Goal: Contribute content: Contribute content

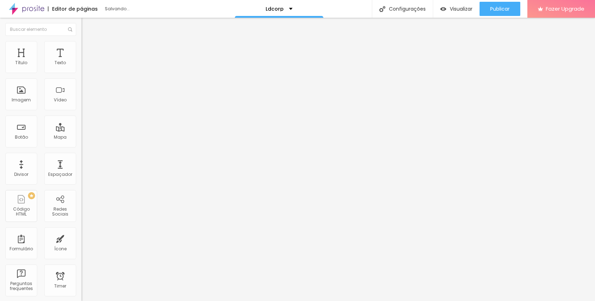
click at [81, 61] on span "Adicionar imagem" at bounding box center [104, 58] width 46 height 6
click at [151, 300] on div at bounding box center [297, 305] width 595 height 0
click at [81, 47] on li "Estilo" at bounding box center [121, 44] width 81 height 7
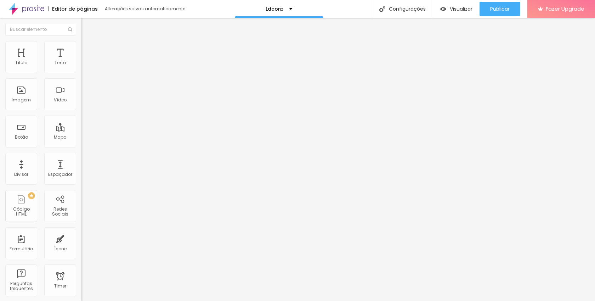
type input "16"
type input "14"
type input "15"
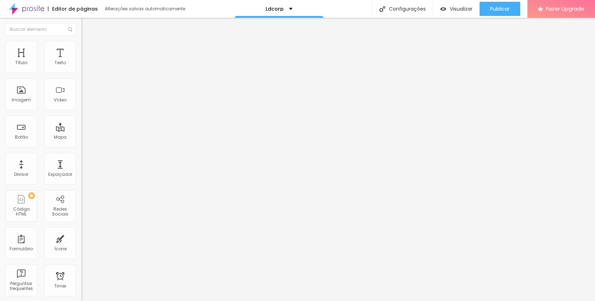
type input "15"
type input "16"
type input "17"
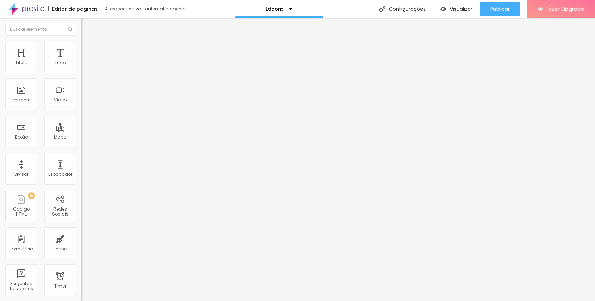
type input "19"
type input "20"
type input "21"
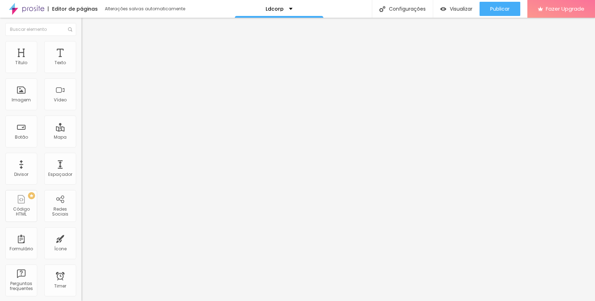
type input "21"
type input "20"
click at [81, 155] on input "range" at bounding box center [104, 158] width 46 height 6
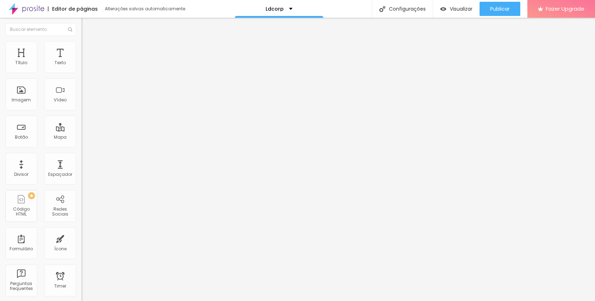
click at [81, 166] on div "Editar Imagem Conteúdo Estilo Avançado Tamanho 100 px % 20 [PERSON_NAME] arredo…" at bounding box center [121, 159] width 81 height 283
click at [81, 40] on img at bounding box center [84, 37] width 6 height 6
click at [81, 46] on li "Estilo" at bounding box center [121, 44] width 81 height 7
click at [81, 48] on li "Avançado" at bounding box center [121, 51] width 81 height 7
click at [81, 47] on li "Estilo" at bounding box center [121, 44] width 81 height 7
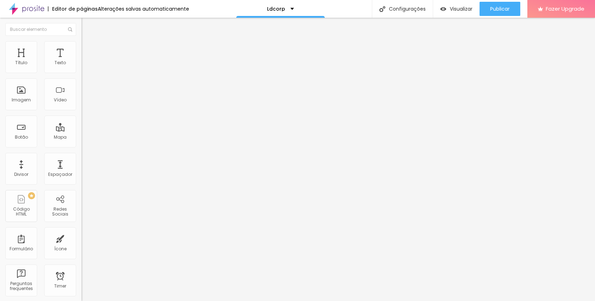
type input "74"
type input "67"
type input "55"
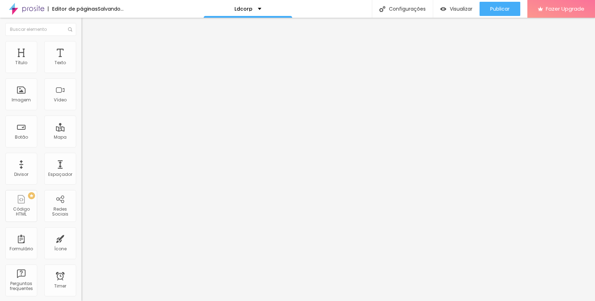
type input "55"
type input "53"
type input "50"
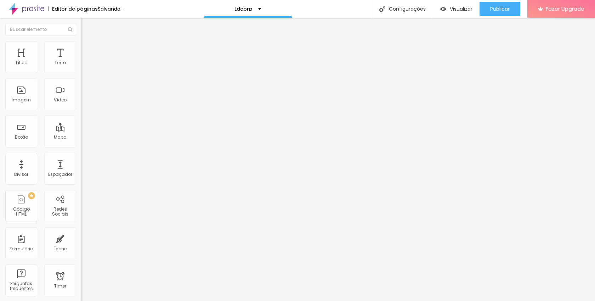
type input "48"
type input "46"
type input "45"
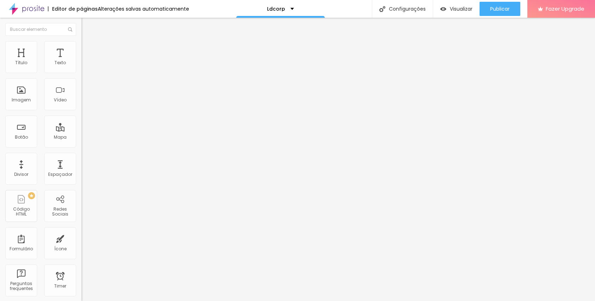
type input "45"
type input "39"
type input "35"
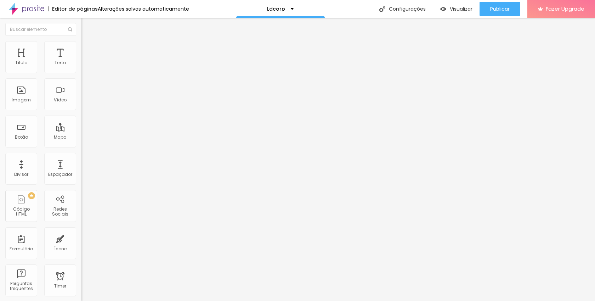
type input "34"
type input "32"
type input "31"
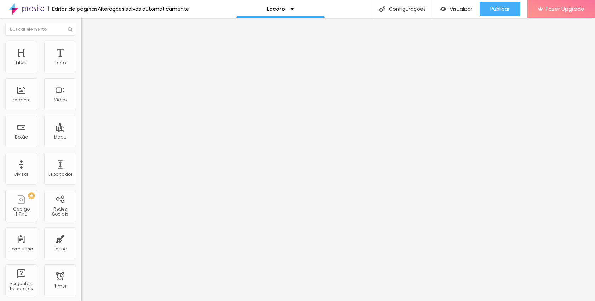
type input "31"
type input "30"
type input "29"
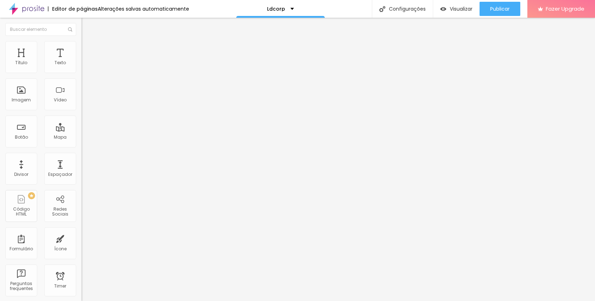
type input "28"
type input "24"
type input "21"
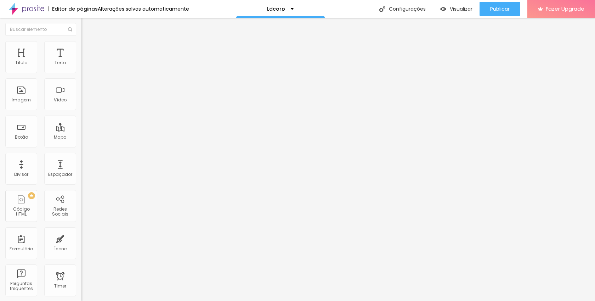
type input "21"
type input "20"
drag, startPoint x: 32, startPoint y: 90, endPoint x: 21, endPoint y: 91, distance: 11.4
type input "20"
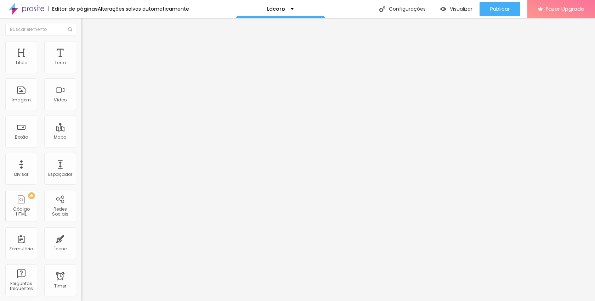
click at [81, 155] on input "range" at bounding box center [104, 158] width 46 height 6
click at [81, 43] on img at bounding box center [84, 44] width 6 height 6
type input "2"
type input "3"
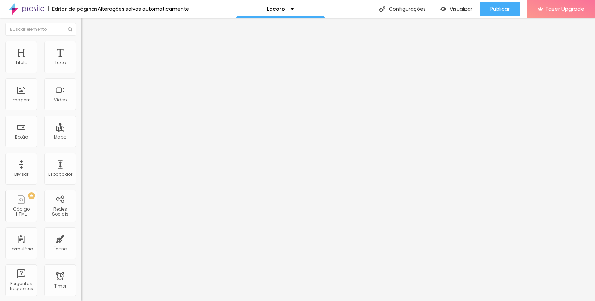
type input "3"
type input "4"
type input "7"
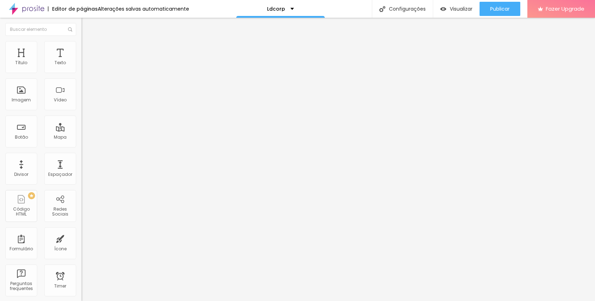
type input "8"
type input "10"
type input "11"
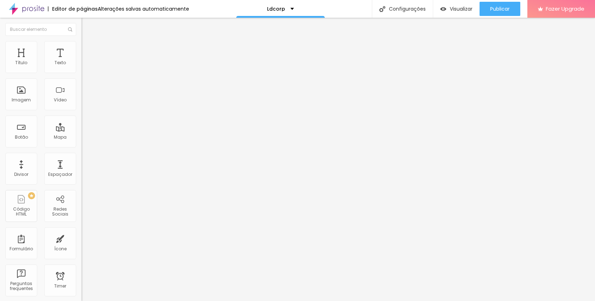
type input "11"
type input "12"
type input "13"
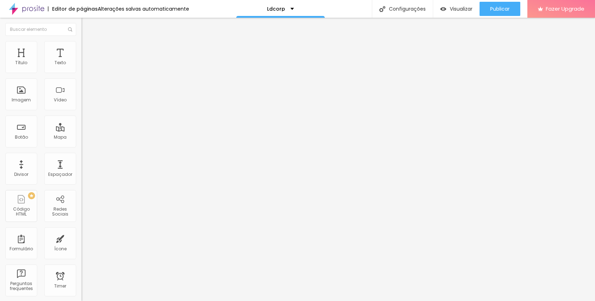
type input "14"
type input "15"
type input "16"
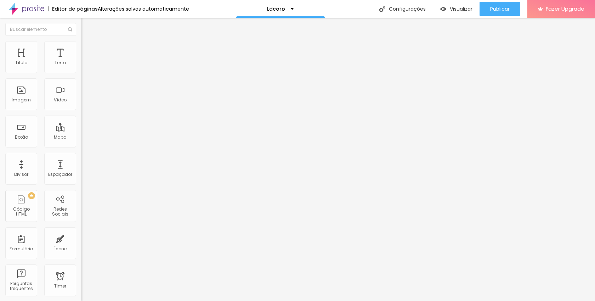
type input "16"
type input "17"
type input "18"
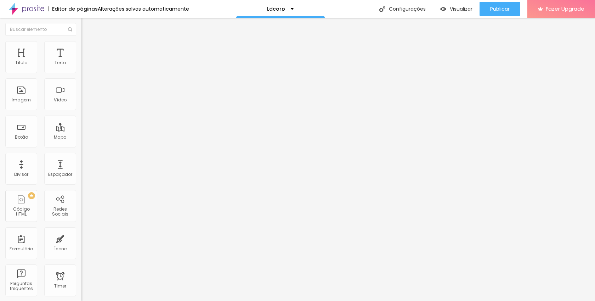
type input "19"
type input "20"
drag, startPoint x: 17, startPoint y: 89, endPoint x: 21, endPoint y: 89, distance: 4.3
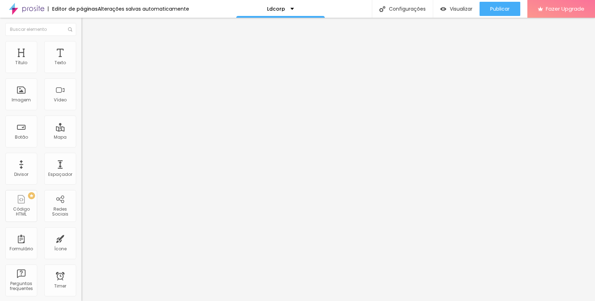
type input "20"
click at [81, 155] on input "range" at bounding box center [104, 158] width 46 height 6
click at [88, 49] on span "Estilo" at bounding box center [93, 46] width 11 height 6
type input "1"
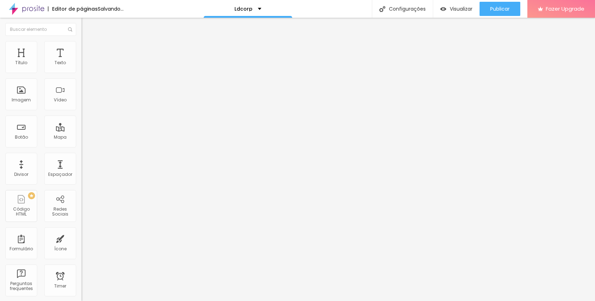
type input "2"
type input "3"
type input "5"
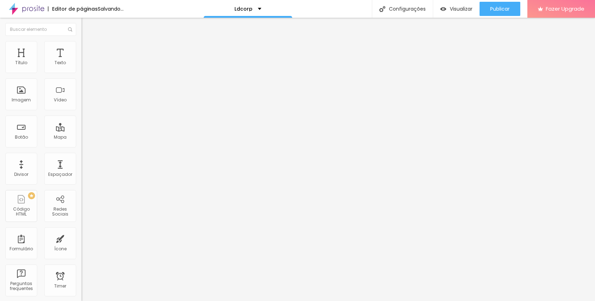
type input "5"
type input "6"
type input "7"
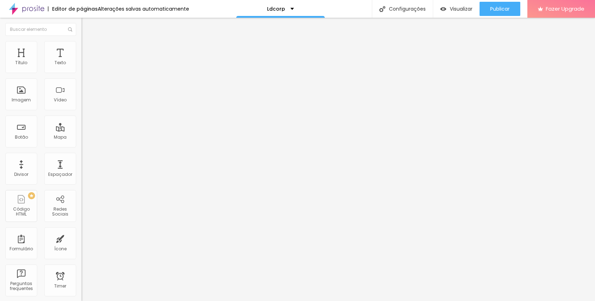
type input "8"
type input "10"
type input "11"
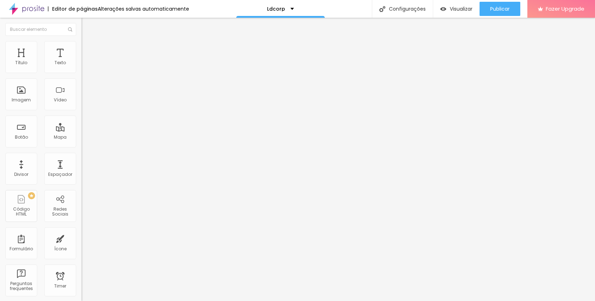
type input "11"
type input "12"
type input "13"
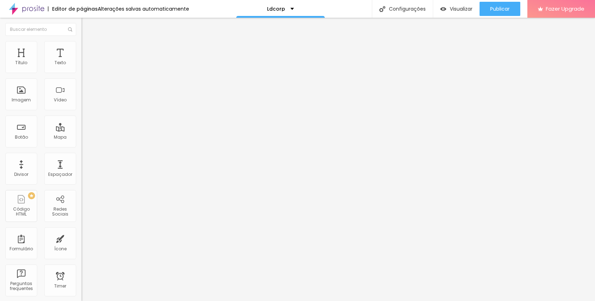
type input "14"
type input "15"
type input "16"
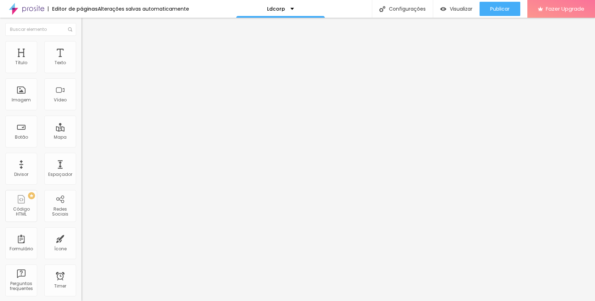
type input "16"
type input "17"
type input "18"
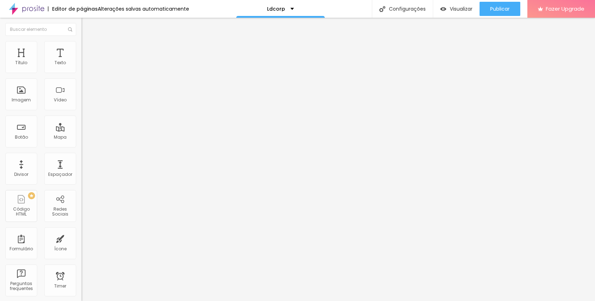
type input "19"
type input "20"
type input "21"
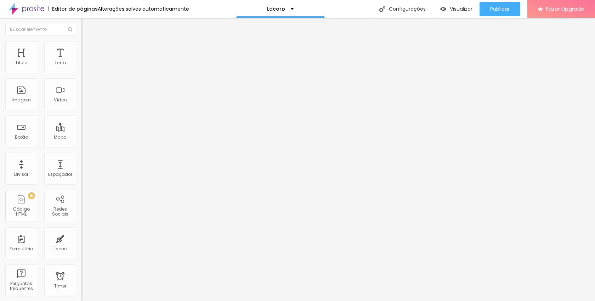
type input "21"
type input "20"
drag, startPoint x: 16, startPoint y: 90, endPoint x: 21, endPoint y: 90, distance: 4.6
type input "20"
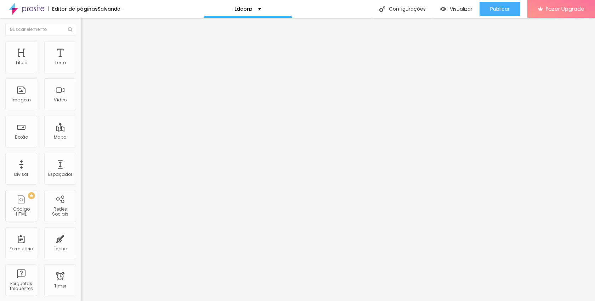
click at [81, 155] on input "range" at bounding box center [104, 158] width 46 height 6
click at [81, 46] on li "Estilo" at bounding box center [121, 44] width 81 height 7
type input "3"
type input "9"
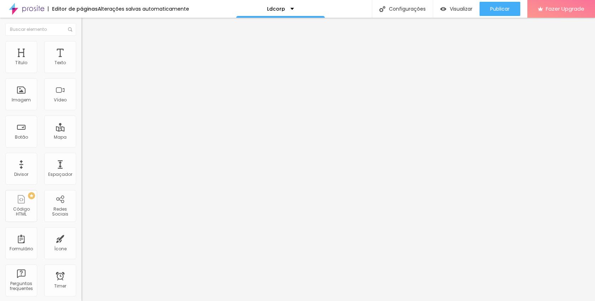
type input "9"
type input "11"
type input "12"
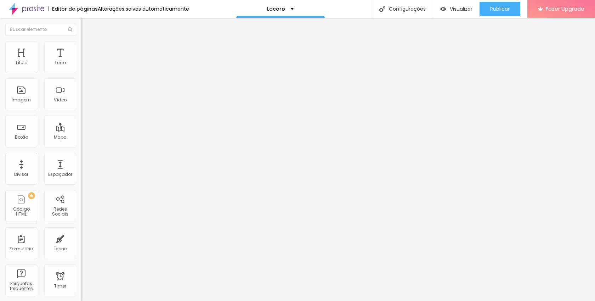
type input "15"
type input "17"
type input "18"
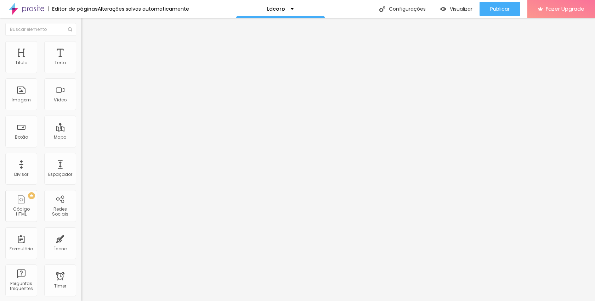
type input "18"
type input "19"
type input "20"
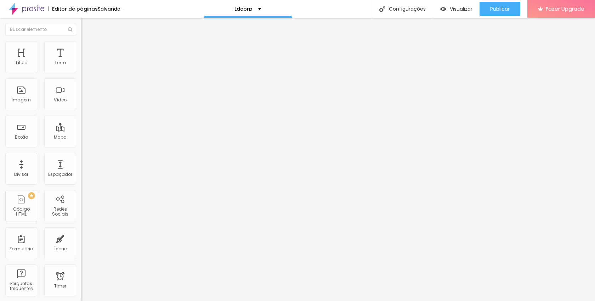
drag, startPoint x: 16, startPoint y: 90, endPoint x: 21, endPoint y: 90, distance: 4.6
type input "20"
click at [81, 155] on input "range" at bounding box center [104, 158] width 46 height 6
click at [81, 46] on li "Estilo" at bounding box center [121, 44] width 81 height 7
type input "24"
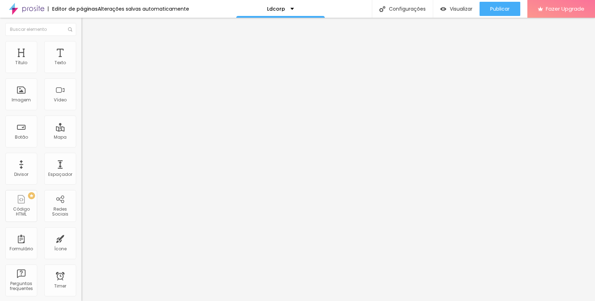
type input "24"
type input "22"
type input "20"
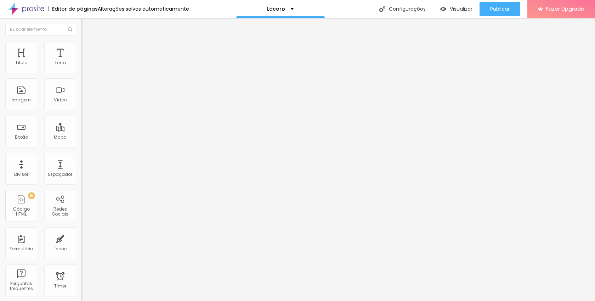
type input "20"
click at [81, 155] on input "range" at bounding box center [104, 158] width 46 height 6
click at [81, 41] on img at bounding box center [84, 44] width 6 height 6
type input "6"
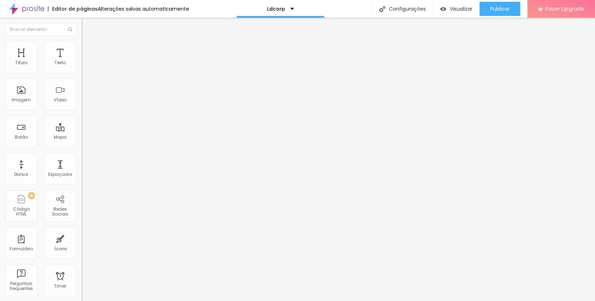
type input "21"
type input "22"
type input "23"
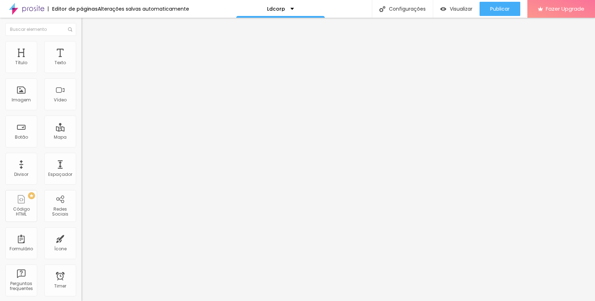
type input "23"
type input "22"
type input "21"
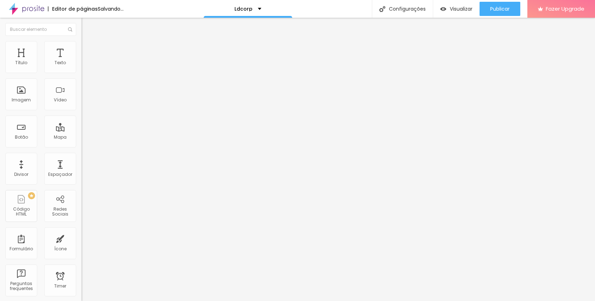
type input "20"
click at [81, 155] on input "range" at bounding box center [104, 158] width 46 height 6
click at [81, 45] on img at bounding box center [84, 44] width 6 height 6
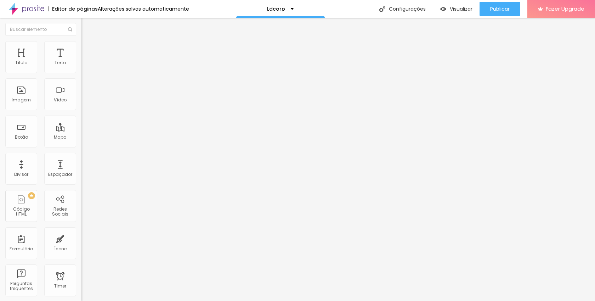
type input "1"
type input "2"
type input "4"
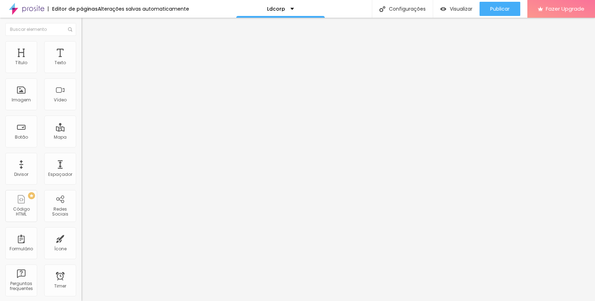
type input "4"
type input "5"
type input "7"
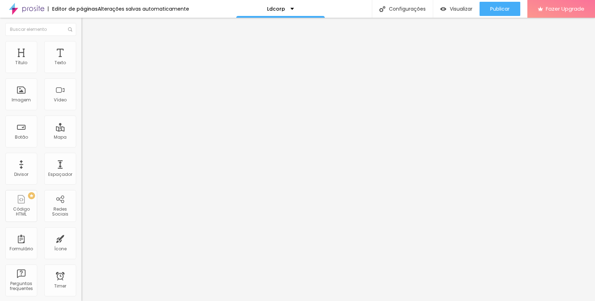
type input "8"
type input "9"
type input "10"
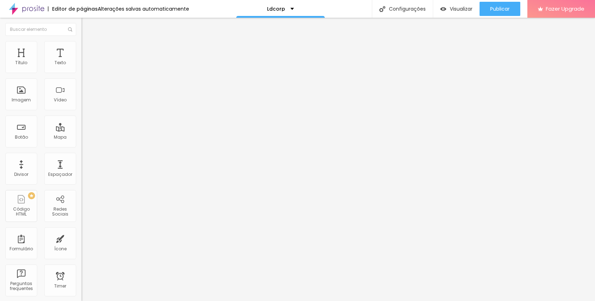
type input "10"
type input "11"
type input "12"
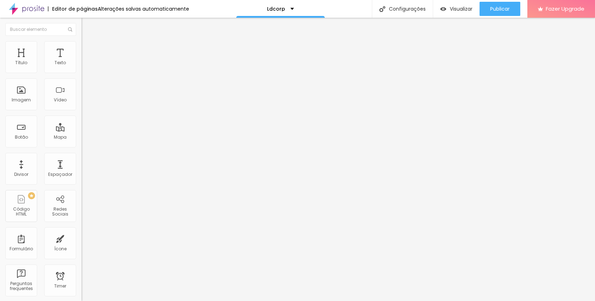
type input "13"
type input "14"
type input "15"
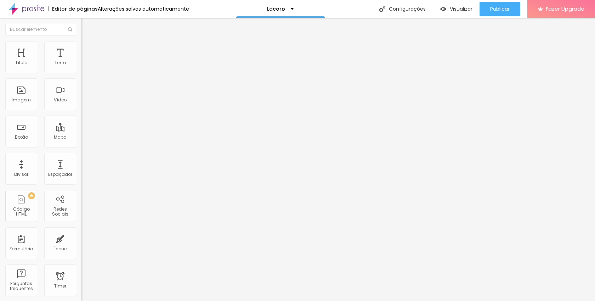
type input "15"
type input "16"
type input "17"
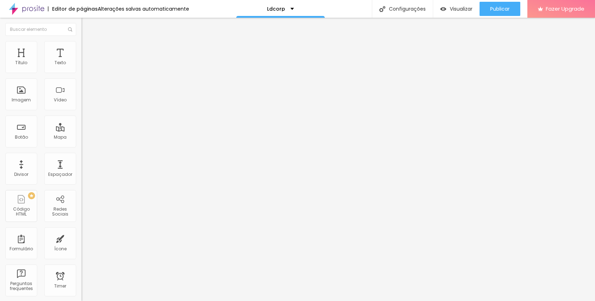
type input "18"
type input "19"
type input "20"
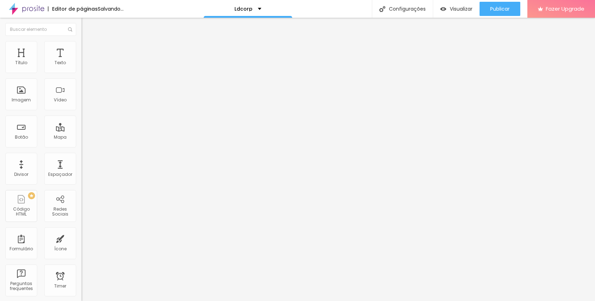
type input "20"
type input "21"
type input "20"
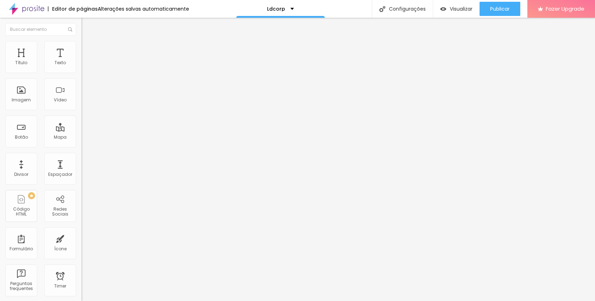
type input "19"
type input "20"
drag, startPoint x: 17, startPoint y: 89, endPoint x: 21, endPoint y: 89, distance: 3.9
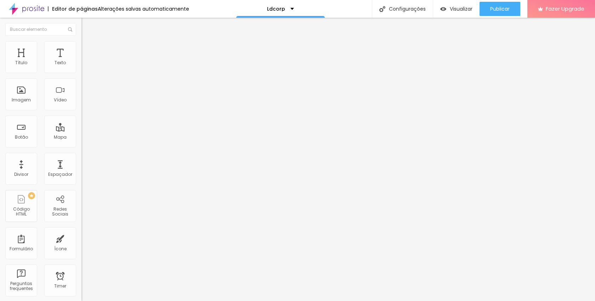
type input "20"
click at [81, 155] on input "range" at bounding box center [104, 158] width 46 height 6
click at [88, 49] on span "Estilo" at bounding box center [93, 46] width 11 height 6
type input "4"
click at [81, 155] on input "range" at bounding box center [104, 158] width 46 height 6
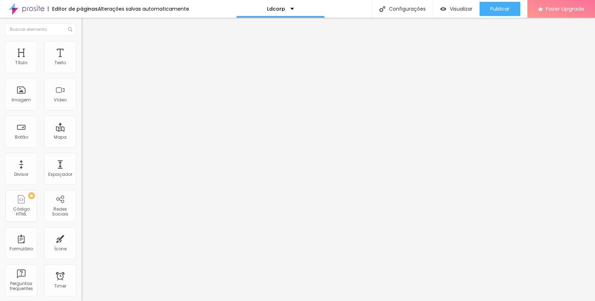
click at [81, 46] on li "Estilo" at bounding box center [121, 44] width 81 height 7
click at [81, 155] on input "range" at bounding box center [104, 158] width 46 height 6
click at [81, 46] on li "Estilo" at bounding box center [121, 44] width 81 height 7
click at [81, 155] on input "range" at bounding box center [104, 158] width 46 height 6
click at [81, 73] on input "range" at bounding box center [104, 70] width 46 height 6
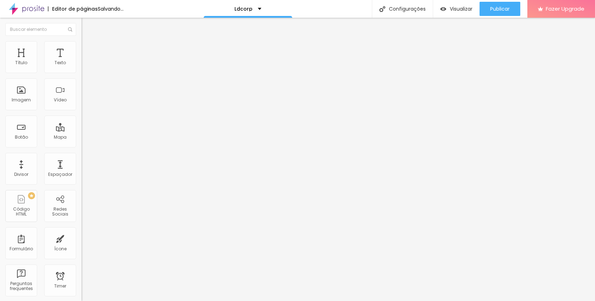
drag, startPoint x: 60, startPoint y: 75, endPoint x: 64, endPoint y: 76, distance: 3.9
click at [81, 73] on input "range" at bounding box center [104, 70] width 46 height 6
click at [88, 42] on span "Conteúdo" at bounding box center [99, 39] width 22 height 6
click at [81, 101] on img at bounding box center [83, 98] width 5 height 5
click at [81, 111] on span "1:1 Quadrado" at bounding box center [95, 108] width 28 height 6
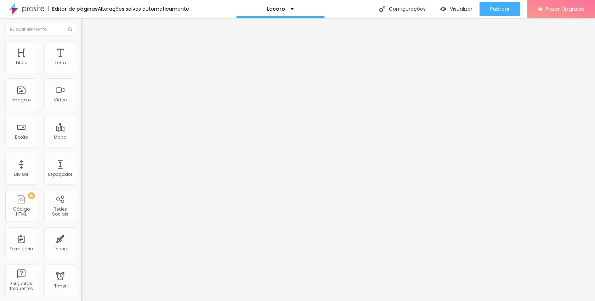
click at [81, 115] on span "Cinema" at bounding box center [90, 112] width 18 height 6
click at [81, 122] on span "Padrão" at bounding box center [89, 119] width 16 height 6
click at [81, 126] on span "Quadrado" at bounding box center [92, 123] width 23 height 6
click at [81, 130] on span "Original" at bounding box center [89, 127] width 17 height 6
click at [88, 48] on span "Estilo" at bounding box center [93, 46] width 11 height 6
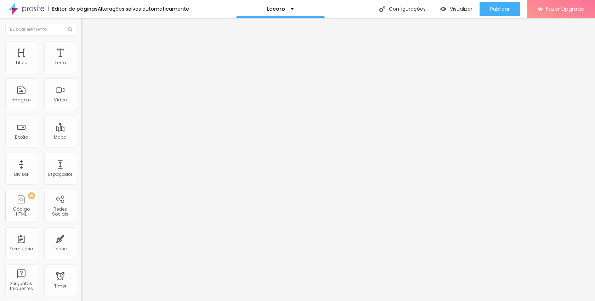
click at [81, 73] on input "range" at bounding box center [104, 70] width 46 height 6
click at [451, 10] on span "Visualizar" at bounding box center [461, 9] width 23 height 6
click at [81, 111] on span "Original" at bounding box center [89, 108] width 17 height 6
click at [81, 119] on span "Padrão" at bounding box center [89, 116] width 16 height 6
click at [81, 126] on span "Quadrado" at bounding box center [92, 123] width 23 height 6
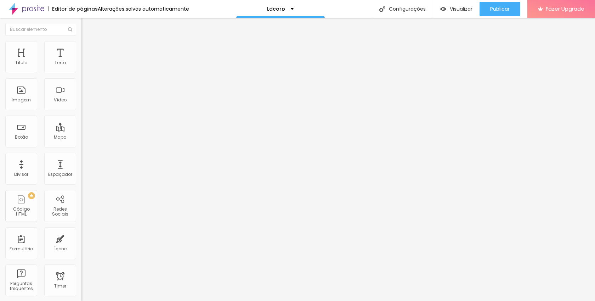
click at [81, 111] on span "1:1 Quadrado" at bounding box center [95, 108] width 28 height 6
click at [81, 119] on span "Padrão" at bounding box center [89, 116] width 16 height 6
click at [81, 126] on span "Quadrado" at bounding box center [92, 123] width 23 height 6
click at [81, 130] on span "Original" at bounding box center [89, 127] width 17 height 6
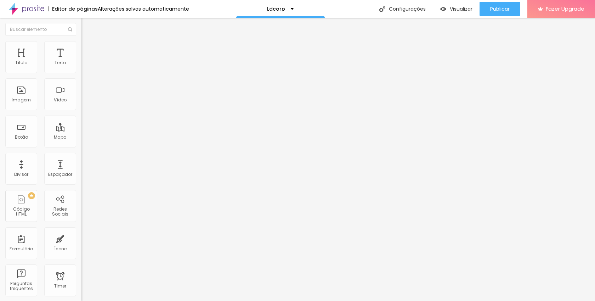
click at [81, 61] on span "Trocar imagem" at bounding box center [100, 58] width 39 height 6
click at [81, 44] on img at bounding box center [84, 44] width 6 height 6
drag, startPoint x: 59, startPoint y: 76, endPoint x: 44, endPoint y: 76, distance: 14.9
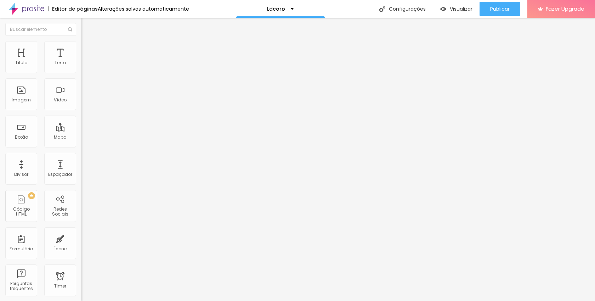
click at [81, 73] on input "range" at bounding box center [104, 70] width 46 height 6
drag, startPoint x: 43, startPoint y: 76, endPoint x: 39, endPoint y: 77, distance: 4.7
click at [81, 73] on input "range" at bounding box center [104, 70] width 46 height 6
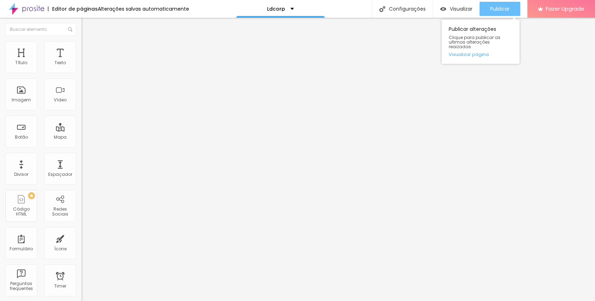
click at [496, 11] on span "Publicar" at bounding box center [499, 9] width 19 height 6
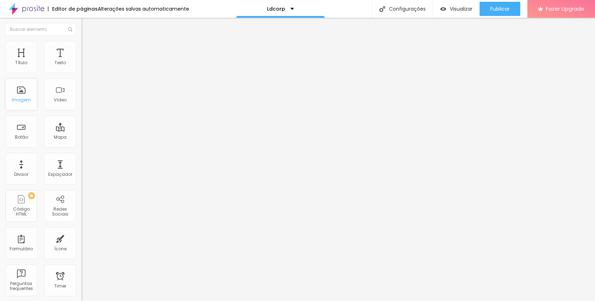
click at [22, 97] on div "Imagem" at bounding box center [21, 99] width 19 height 5
click at [81, 61] on span "Adicionar imagem" at bounding box center [104, 58] width 46 height 6
click at [81, 43] on img at bounding box center [84, 44] width 6 height 6
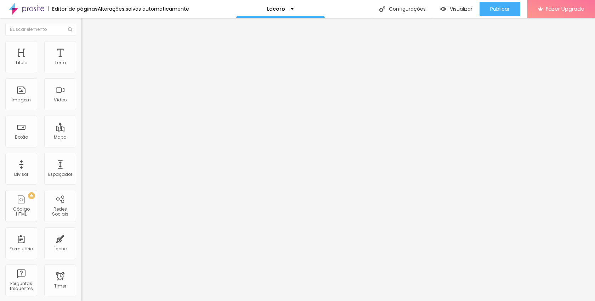
click at [81, 155] on input "range" at bounding box center [104, 158] width 46 height 6
click at [81, 131] on div "Editar Imagem Conteúdo Estilo Avançado Tamanho 100 px % 20 [PERSON_NAME] arredo…" at bounding box center [121, 159] width 81 height 283
click at [81, 41] on li "Conteúdo" at bounding box center [121, 37] width 81 height 7
drag, startPoint x: 37, startPoint y: 80, endPoint x: 0, endPoint y: 80, distance: 37.2
click at [81, 80] on div "Texto Click me Alinhamento Tamanho Normal Pequeno Normal Grande Link URL https:…" at bounding box center [121, 106] width 81 height 103
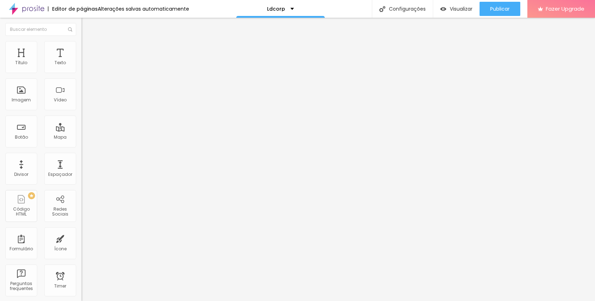
click at [81, 146] on input "https://" at bounding box center [123, 142] width 85 height 7
paste input "Saiba como escolher o fotógrafo corporativo certo em [sua cidade]. Veja dicas p…"
paste input "https://wa.me/5542999377008?text=Ol%C3%A1%2C%20gostaria%20de%20mais%20informa%C…"
click at [81, 155] on div at bounding box center [121, 155] width 81 height 0
click at [81, 224] on div "Editar Botão Conteúdo Estilo Avançado Texto Faça um orçamento Alinhamento Taman…" at bounding box center [121, 159] width 81 height 283
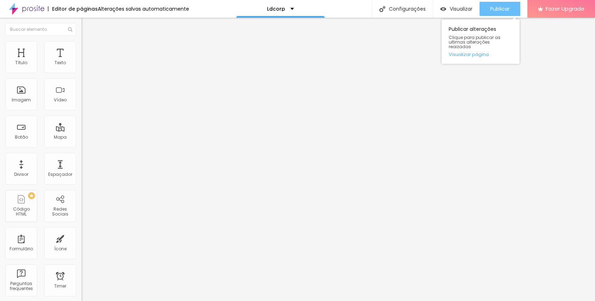
click at [502, 8] on span "Publicar" at bounding box center [499, 9] width 19 height 6
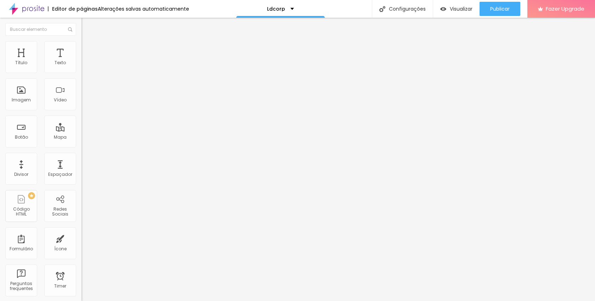
click at [87, 24] on img "button" at bounding box center [90, 26] width 6 height 6
click at [81, 61] on span "Adicionar imagem" at bounding box center [104, 58] width 46 height 6
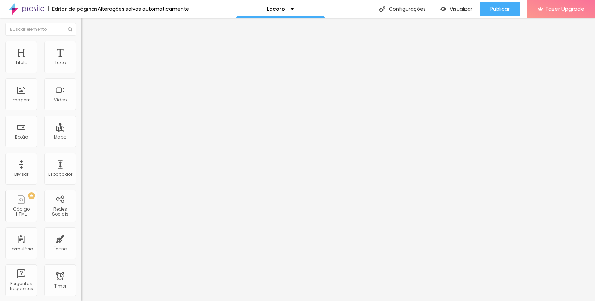
click at [81, 46] on li "Estilo" at bounding box center [121, 44] width 81 height 7
click at [81, 155] on input "range" at bounding box center [104, 158] width 46 height 6
click at [81, 40] on img at bounding box center [84, 37] width 6 height 6
click at [87, 26] on img "button" at bounding box center [90, 26] width 6 height 6
click at [81, 61] on span "Adicionar imagem" at bounding box center [104, 58] width 46 height 6
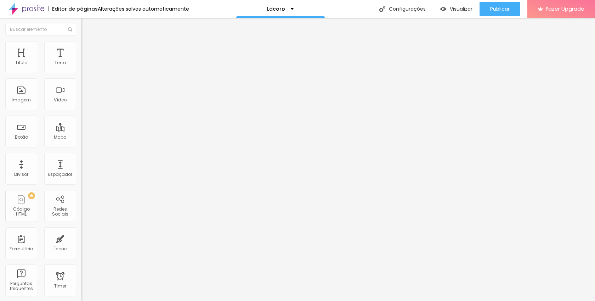
click at [81, 111] on span "Original" at bounding box center [89, 108] width 17 height 6
click at [81, 119] on div "Padrão 4:3" at bounding box center [121, 116] width 81 height 4
click at [99, 115] on span "16:9" at bounding box center [103, 112] width 8 height 6
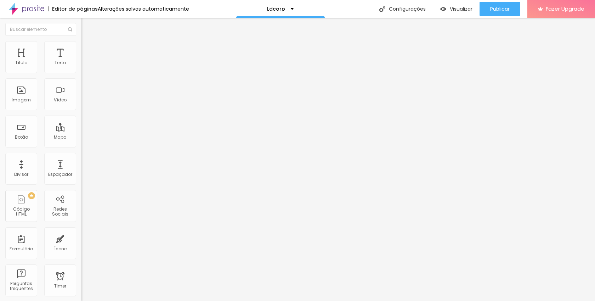
click at [81, 125] on div "Quadrado 1:1" at bounding box center [121, 123] width 81 height 4
click at [81, 61] on span "Trocar imagem" at bounding box center [100, 58] width 39 height 6
click at [88, 48] on span "Estilo" at bounding box center [93, 46] width 11 height 6
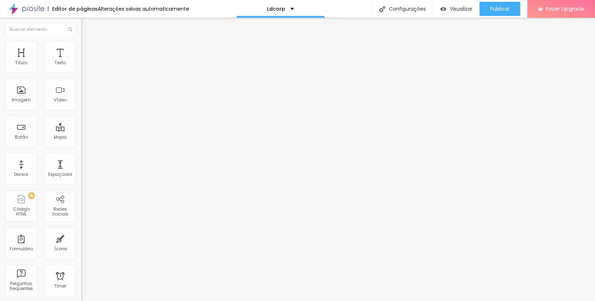
drag, startPoint x: 17, startPoint y: 89, endPoint x: 21, endPoint y: 92, distance: 4.5
click at [81, 155] on input "range" at bounding box center [104, 158] width 46 height 6
click at [81, 182] on div "Editar Imagem Conteúdo Estilo Avançado Tamanho 100 px % 20 [PERSON_NAME] arredo…" at bounding box center [121, 159] width 81 height 283
click at [87, 25] on img "button" at bounding box center [90, 26] width 6 height 6
click at [88, 49] on span "Avançado" at bounding box center [99, 46] width 23 height 6
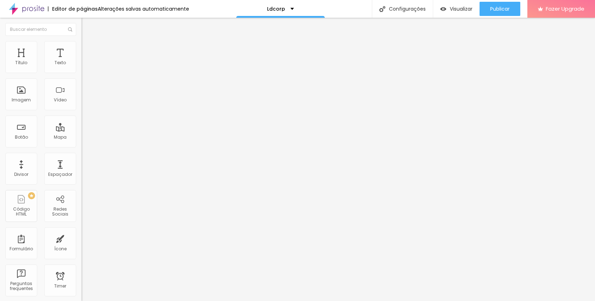
click at [81, 41] on li "Estilo" at bounding box center [121, 37] width 81 height 7
click at [81, 67] on span "Titulo 2" at bounding box center [92, 62] width 23 height 9
click at [81, 61] on span "Titulo 1" at bounding box center [92, 56] width 23 height 10
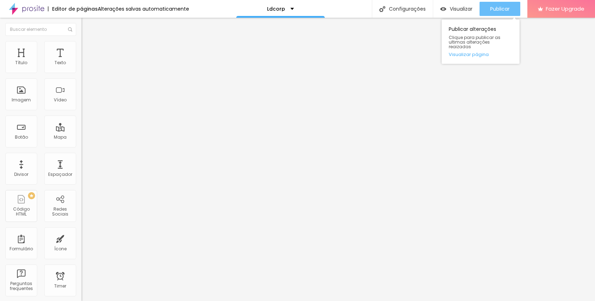
click at [497, 10] on span "Publicar" at bounding box center [499, 9] width 19 height 6
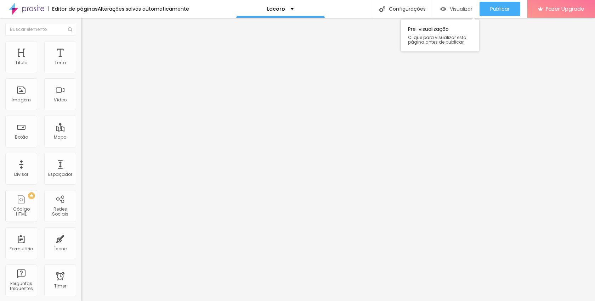
click at [454, 7] on span "Visualizar" at bounding box center [461, 9] width 23 height 6
